Goal: Contribute content: Add original content to the website for others to see

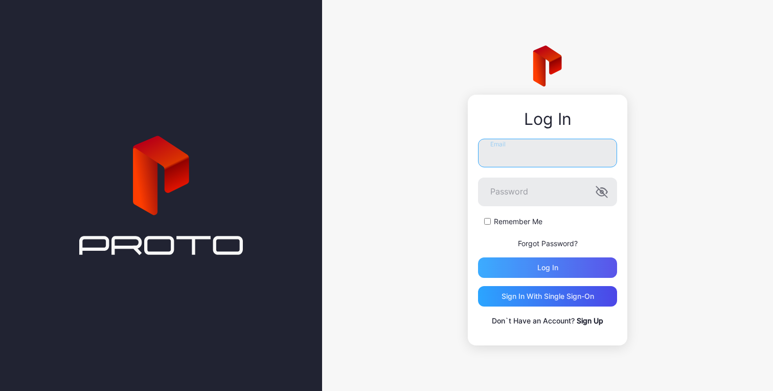
type input "**********"
click at [537, 268] on div "Log in" at bounding box center [547, 267] width 139 height 20
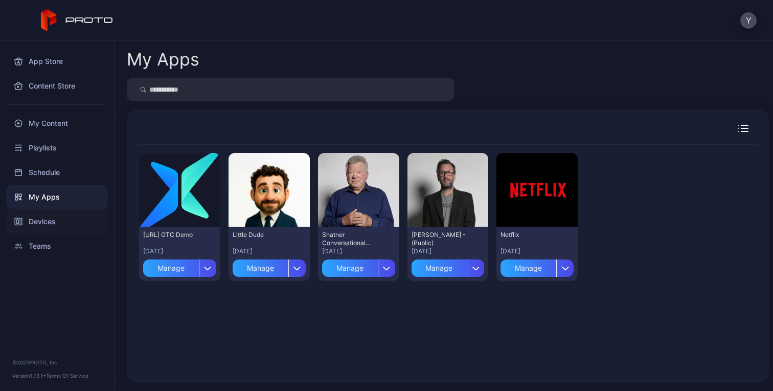
click at [45, 225] on div "Devices" at bounding box center [57, 221] width 102 height 25
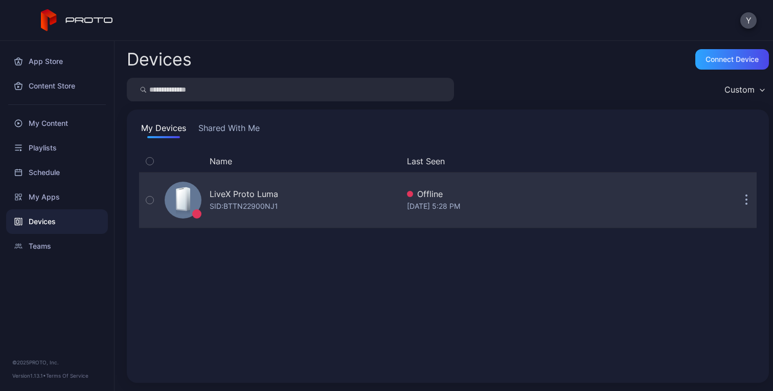
click at [303, 204] on div "LiveX Proto [PERSON_NAME]: BTTN22900NJ1" at bounding box center [280, 199] width 238 height 51
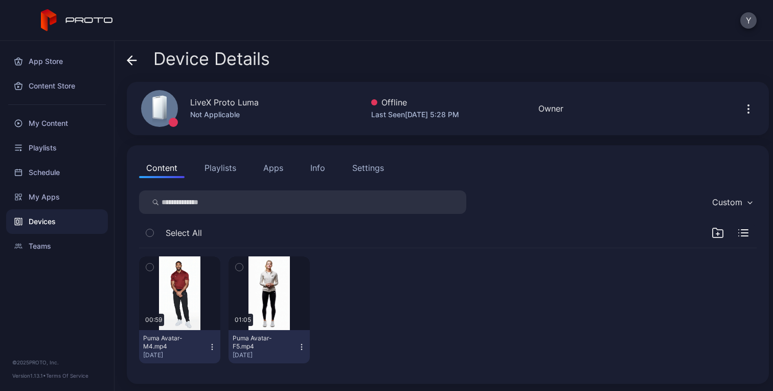
click at [441, 109] on div "Last Seen [DATE] 5:28 PM" at bounding box center [415, 114] width 88 height 12
click at [487, 61] on div "Device Details" at bounding box center [448, 61] width 642 height 25
click at [712, 230] on icon "button" at bounding box center [718, 232] width 12 height 12
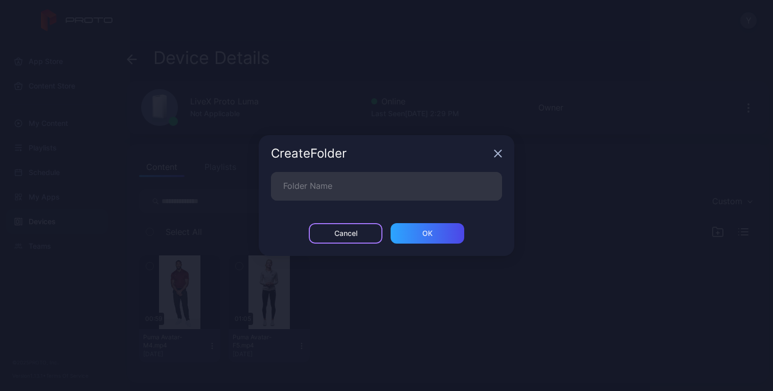
click at [346, 235] on div "Cancel" at bounding box center [345, 233] width 23 height 8
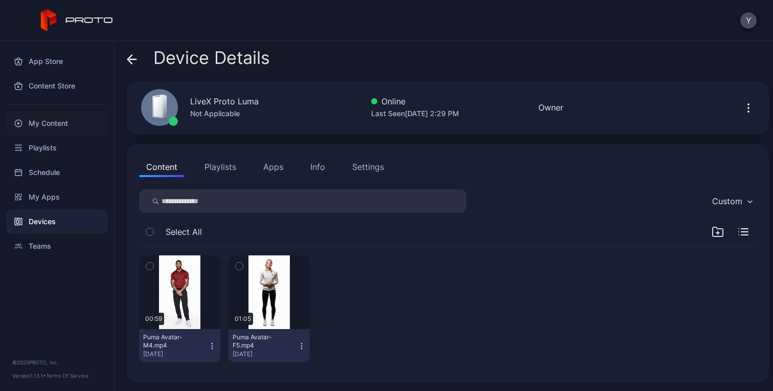
click at [48, 121] on div "My Content" at bounding box center [57, 123] width 102 height 25
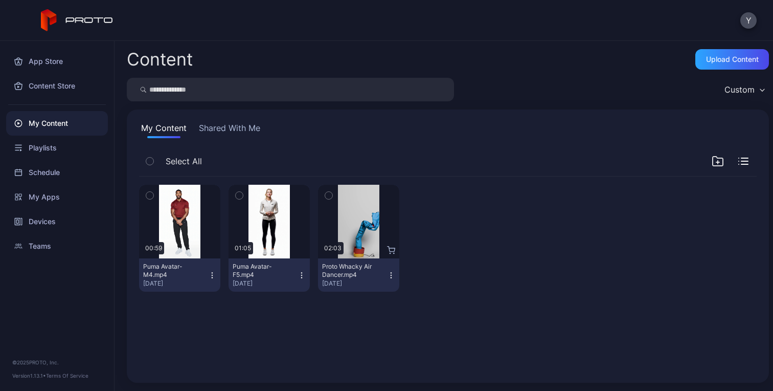
click at [310, 339] on div "Preview 00:59 Puma Avatar-M4.mp4 [DATE] Preview 01:05 Puma Avatar-F5.mp4 [DATE]…" at bounding box center [448, 273] width 634 height 210
click at [708, 61] on div "Upload Content" at bounding box center [732, 59] width 53 height 8
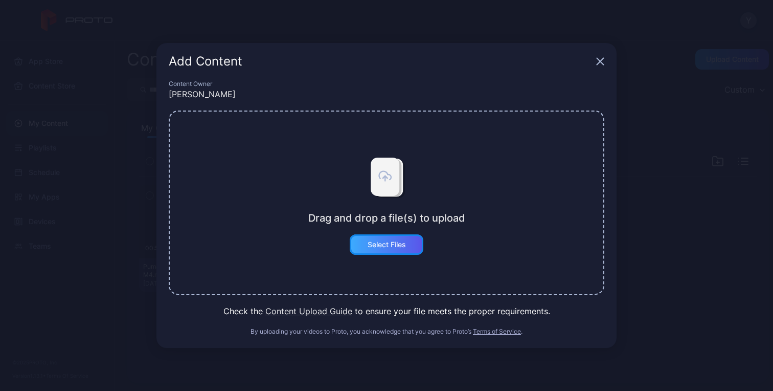
click at [395, 242] on div "Select Files" at bounding box center [387, 244] width 38 height 8
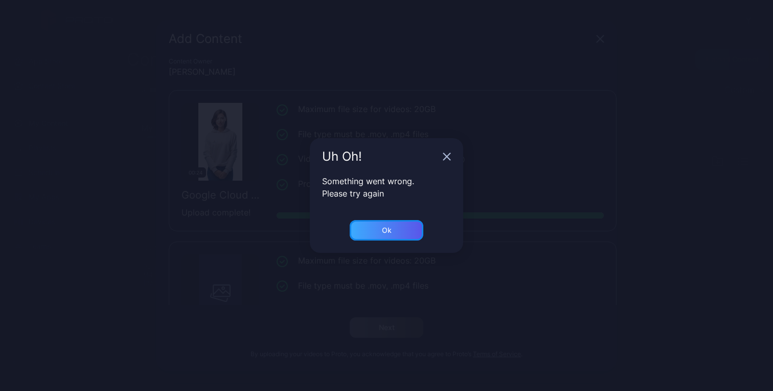
click at [384, 230] on div "Ok" at bounding box center [387, 230] width 10 height 8
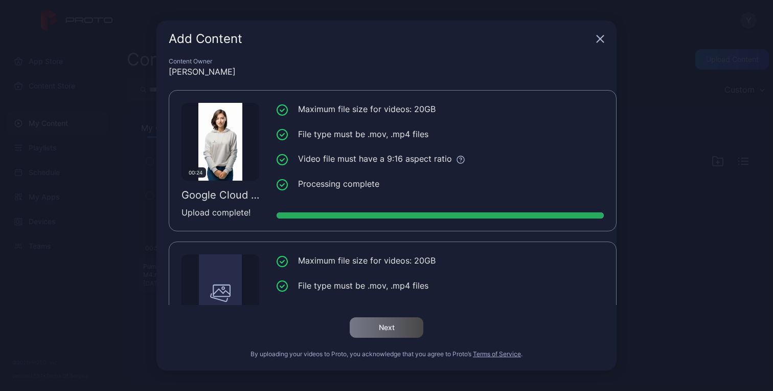
click at [601, 38] on icon "button" at bounding box center [600, 39] width 7 height 7
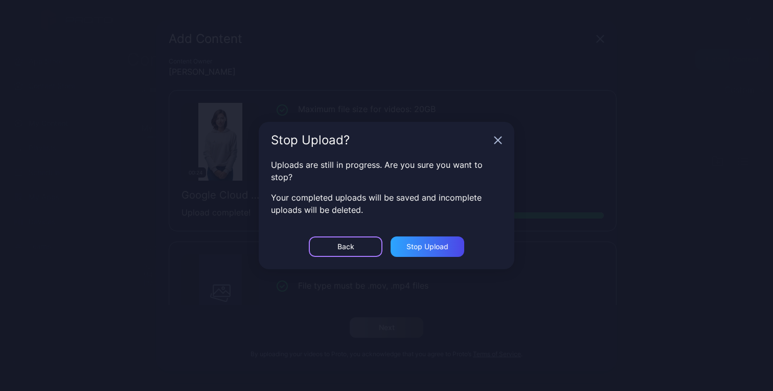
click at [361, 251] on div "Back" at bounding box center [346, 246] width 74 height 20
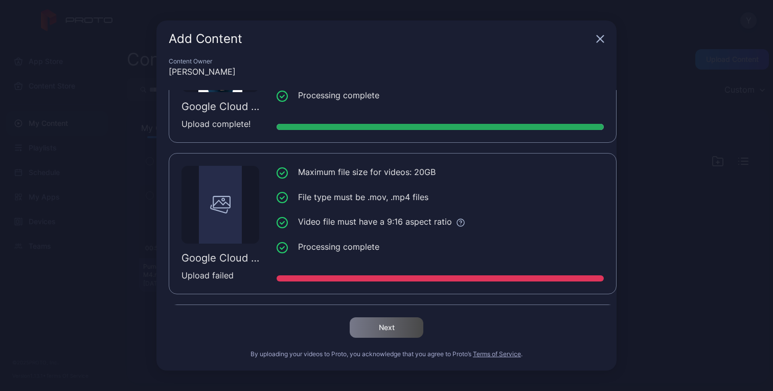
scroll to position [229, 0]
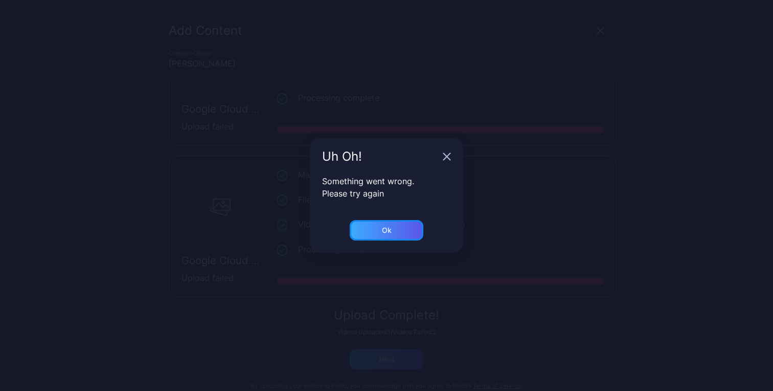
click at [362, 238] on div "Ok" at bounding box center [387, 230] width 74 height 20
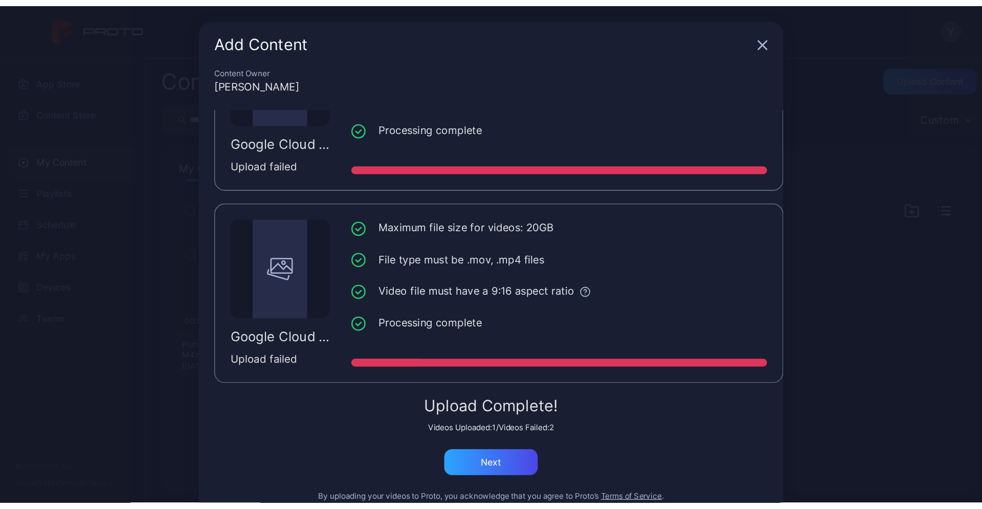
scroll to position [24, 0]
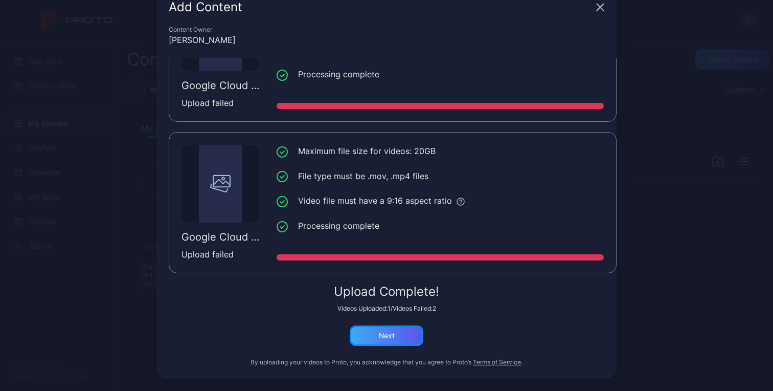
click at [379, 336] on div "Next" at bounding box center [387, 335] width 16 height 8
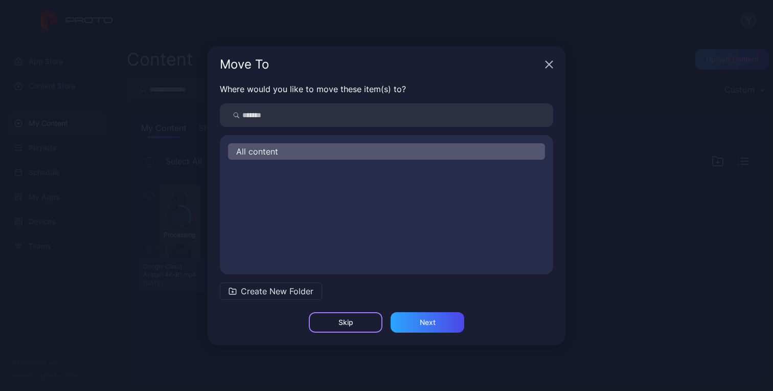
click at [353, 327] on div "Skip" at bounding box center [346, 322] width 74 height 20
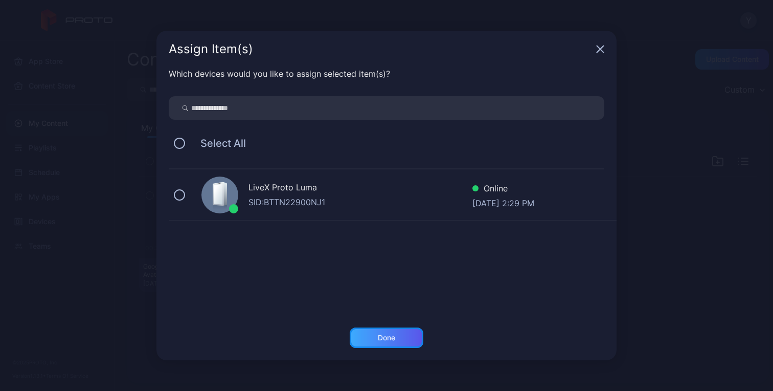
click at [379, 338] on div "Done" at bounding box center [386, 337] width 17 height 8
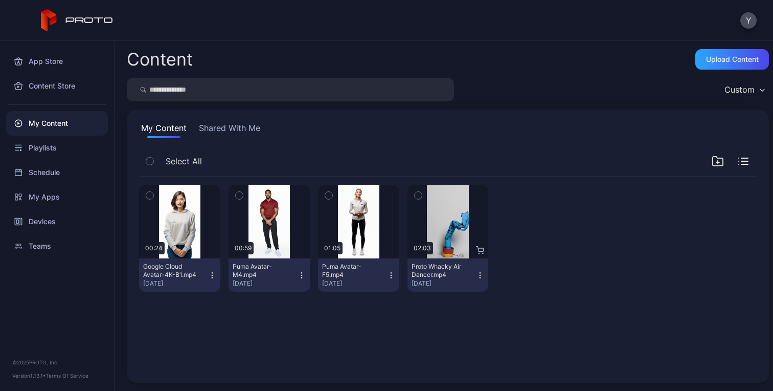
click at [712, 165] on icon "button" at bounding box center [718, 161] width 12 height 12
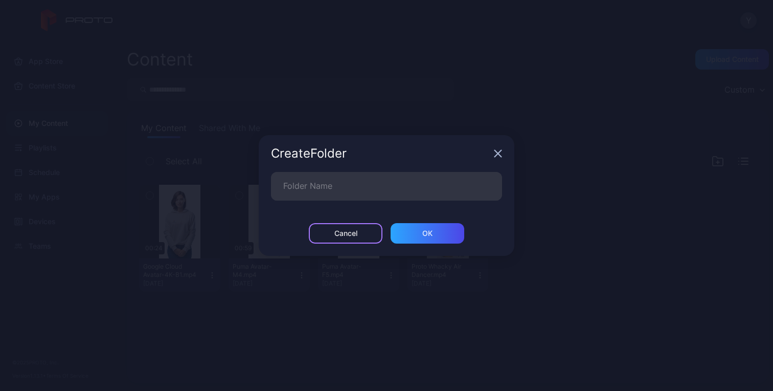
click at [352, 234] on div "Cancel" at bounding box center [345, 233] width 23 height 8
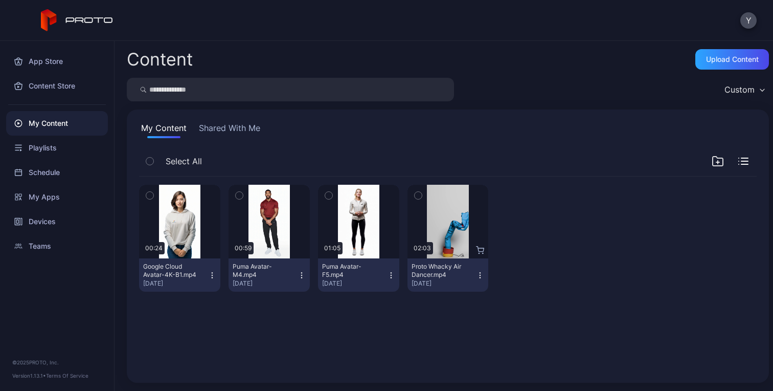
click at [48, 119] on div "My Content" at bounding box center [57, 123] width 102 height 25
click at [722, 62] on div "Upload Content" at bounding box center [732, 59] width 53 height 8
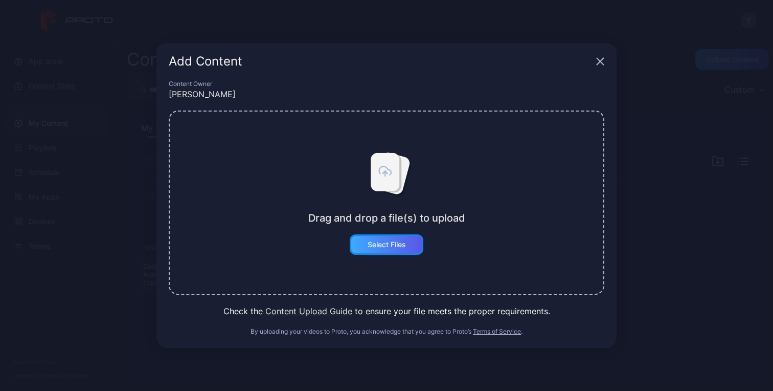
click at [384, 240] on div "Select Files" at bounding box center [387, 244] width 38 height 8
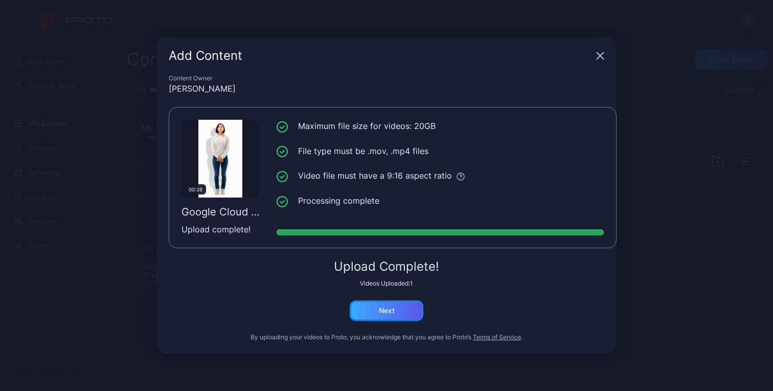
click at [385, 310] on div "Next" at bounding box center [387, 310] width 16 height 8
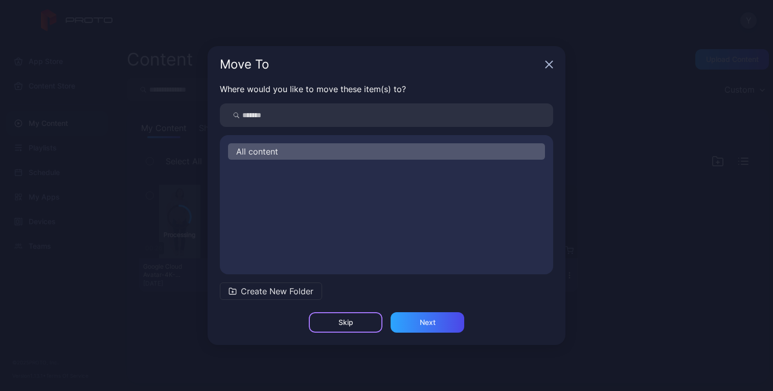
click at [357, 321] on div "Skip" at bounding box center [346, 322] width 74 height 20
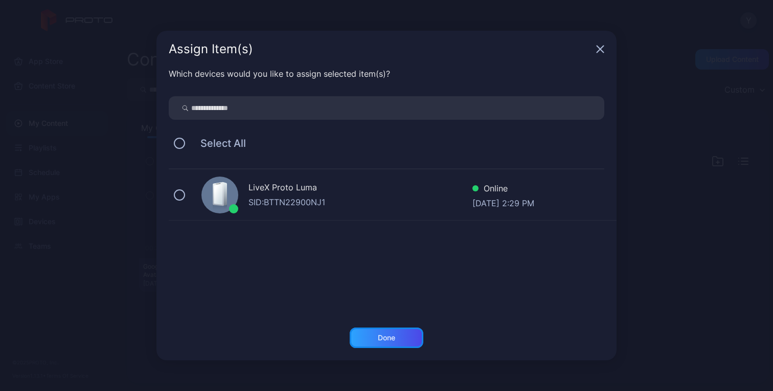
drag, startPoint x: 374, startPoint y: 334, endPoint x: 285, endPoint y: 297, distance: 96.5
click at [285, 297] on div "Assign Item(s) Which devices would you like to assign selected item(s)? Select …" at bounding box center [386, 195] width 460 height 329
click at [177, 195] on button at bounding box center [179, 194] width 11 height 11
click at [402, 342] on div "Done" at bounding box center [387, 337] width 74 height 20
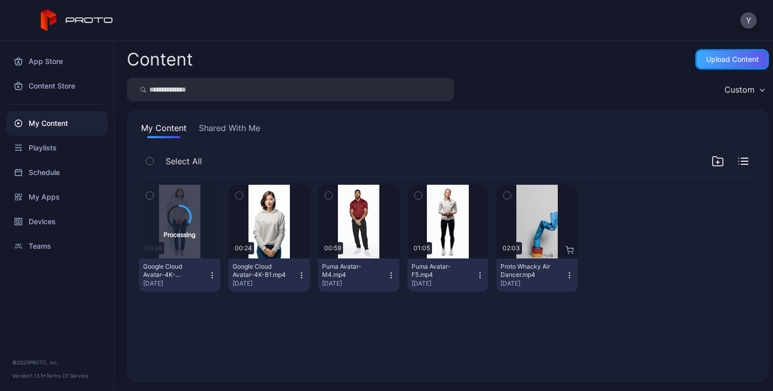
click at [723, 61] on div "Upload Content" at bounding box center [732, 59] width 53 height 8
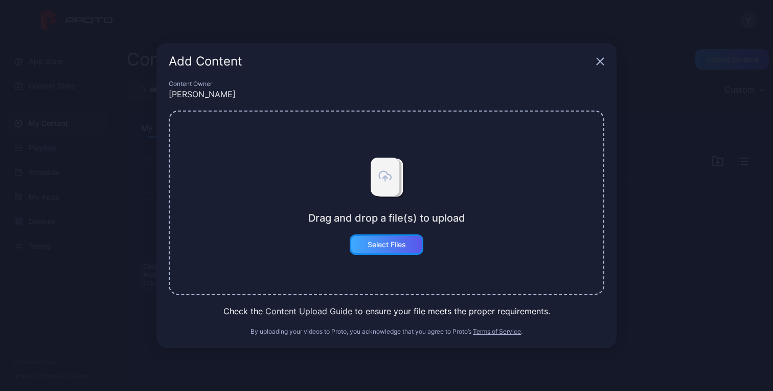
click at [404, 248] on div "Select Files" at bounding box center [387, 244] width 38 height 8
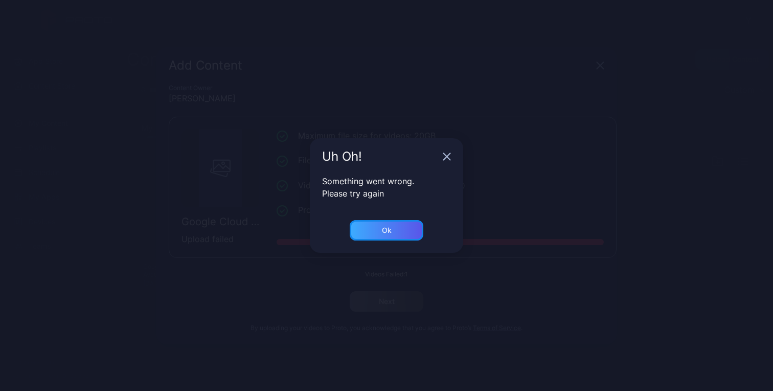
click at [409, 228] on div "Ok" at bounding box center [387, 230] width 74 height 20
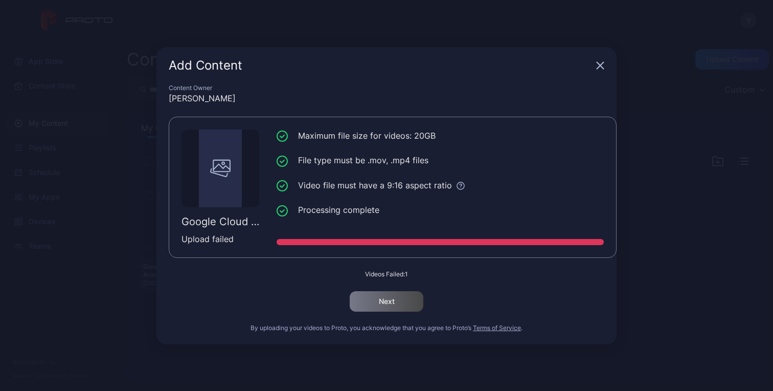
click at [602, 65] on icon "button" at bounding box center [600, 65] width 8 height 8
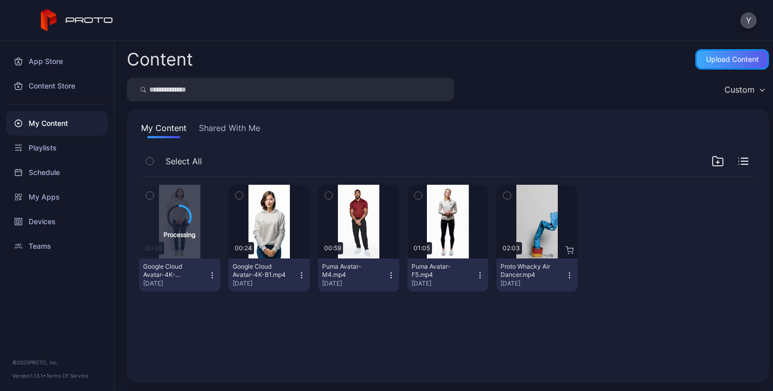
click at [711, 52] on div "Upload Content" at bounding box center [733, 59] width 74 height 20
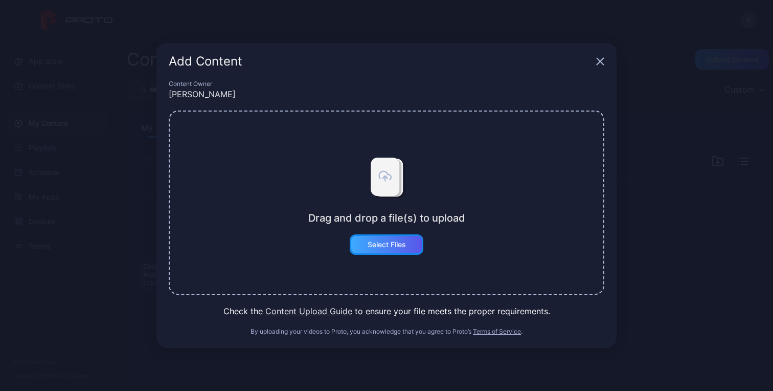
click at [377, 249] on div "Select Files" at bounding box center [387, 244] width 74 height 20
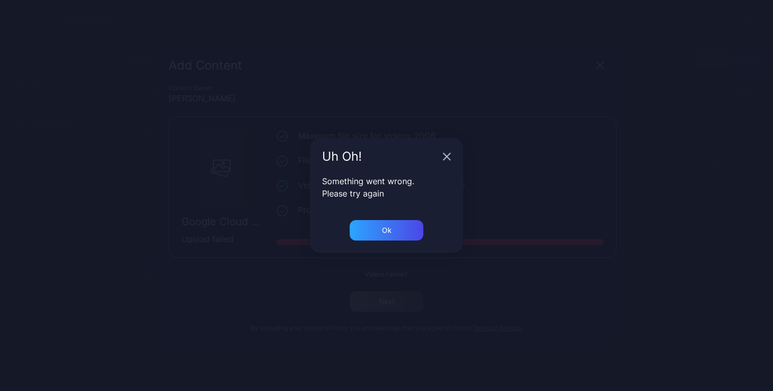
click at [380, 215] on div "Something went wrong. Please try again" at bounding box center [386, 197] width 153 height 45
click at [366, 241] on div "Ok" at bounding box center [386, 236] width 153 height 33
click at [370, 231] on div "Ok" at bounding box center [387, 230] width 74 height 20
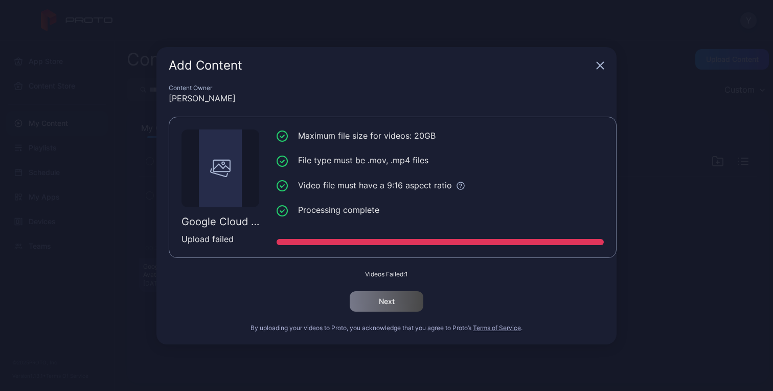
click at [599, 64] on icon "button" at bounding box center [600, 65] width 7 height 7
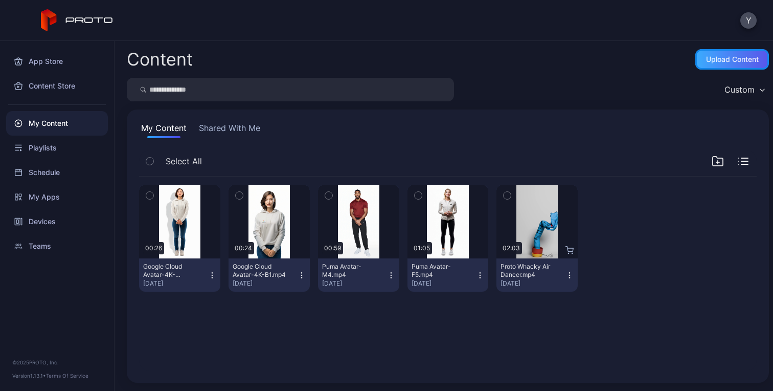
click at [721, 58] on div "Upload Content" at bounding box center [732, 59] width 53 height 8
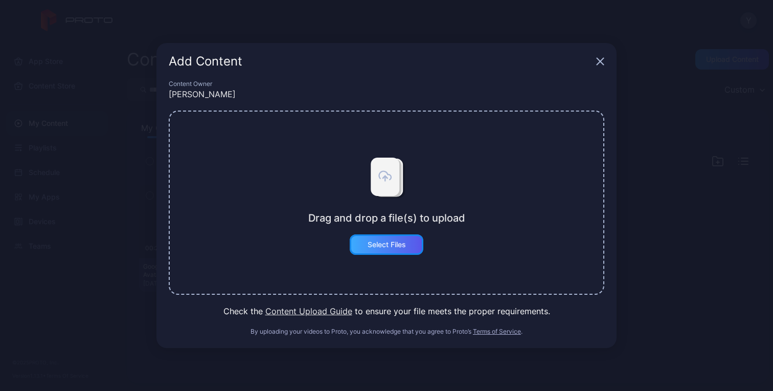
click at [376, 242] on div "Select Files" at bounding box center [387, 244] width 38 height 8
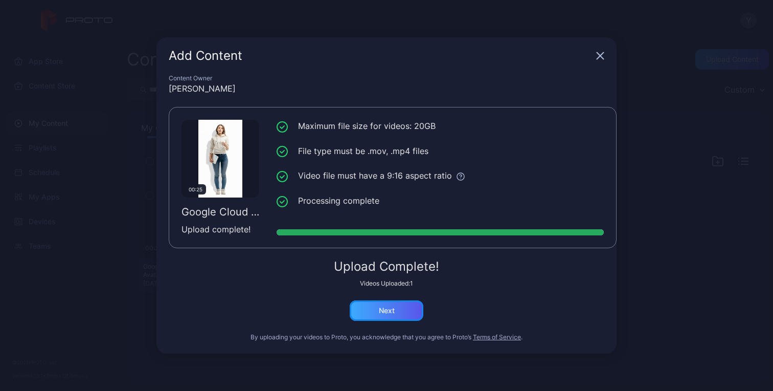
click at [396, 315] on div "Next" at bounding box center [387, 310] width 74 height 20
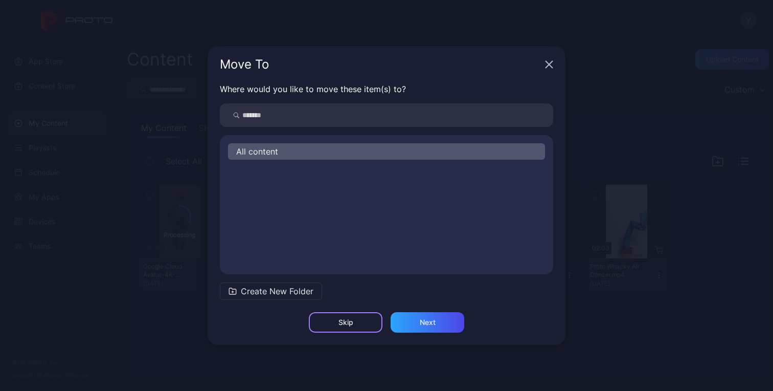
click at [356, 325] on div "Skip" at bounding box center [346, 322] width 74 height 20
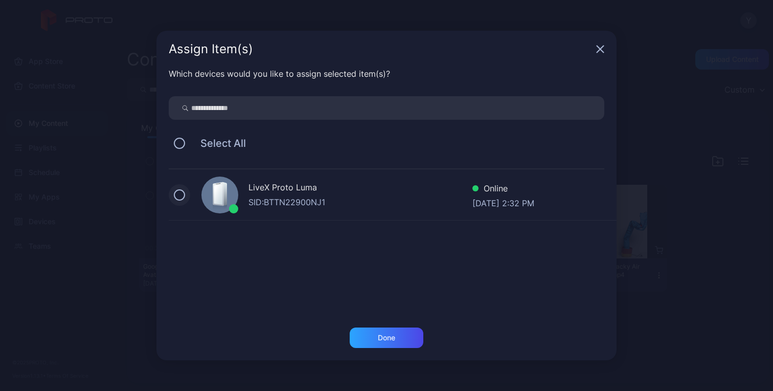
click at [178, 198] on button at bounding box center [179, 194] width 11 height 11
click at [401, 341] on div "Done" at bounding box center [387, 337] width 74 height 20
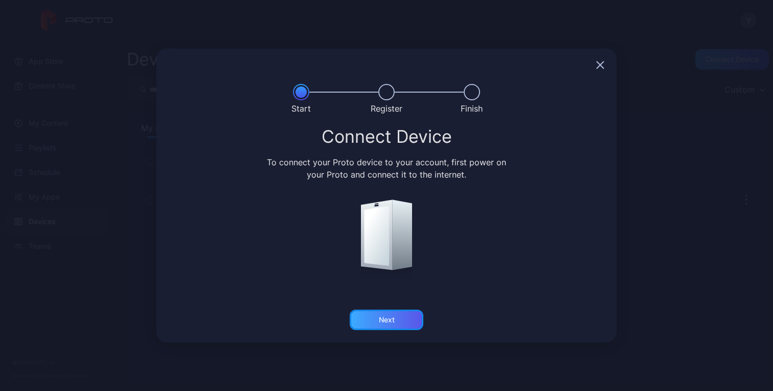
click at [384, 327] on div "Next" at bounding box center [387, 319] width 74 height 20
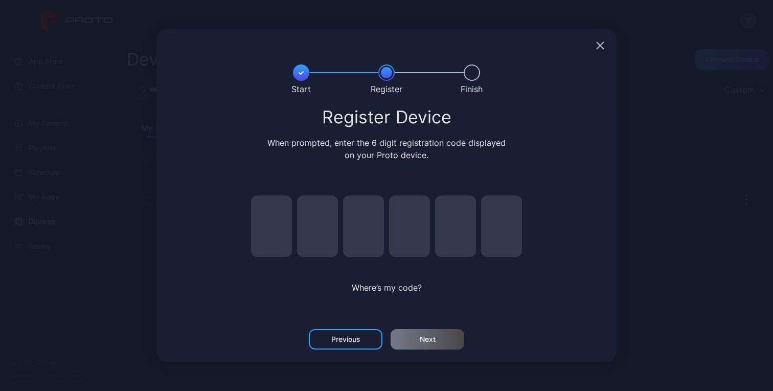
click at [534, 302] on div "Where’s my code?" at bounding box center [386, 248] width 297 height 137
